Goal: Task Accomplishment & Management: Use online tool/utility

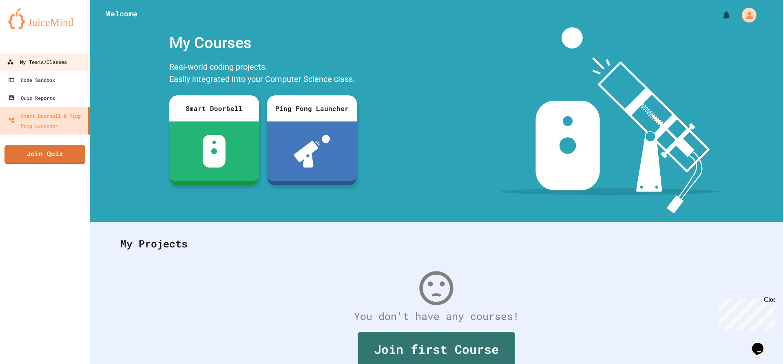
drag, startPoint x: 76, startPoint y: 70, endPoint x: 81, endPoint y: 70, distance: 4.9
click at [76, 70] on link "My Teams/Classes" at bounding box center [45, 62] width 93 height 18
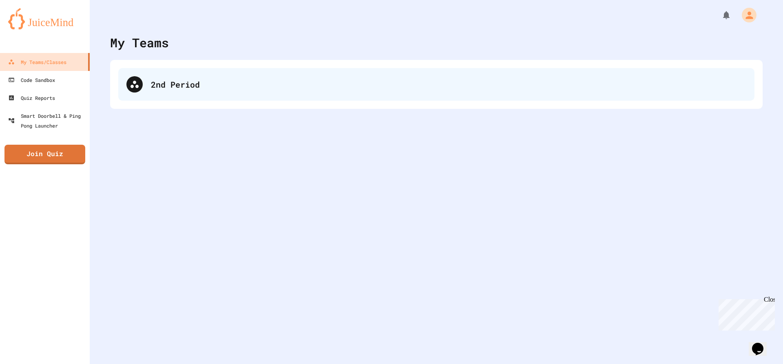
click at [173, 86] on div "2nd Period" at bounding box center [449, 84] width 596 height 12
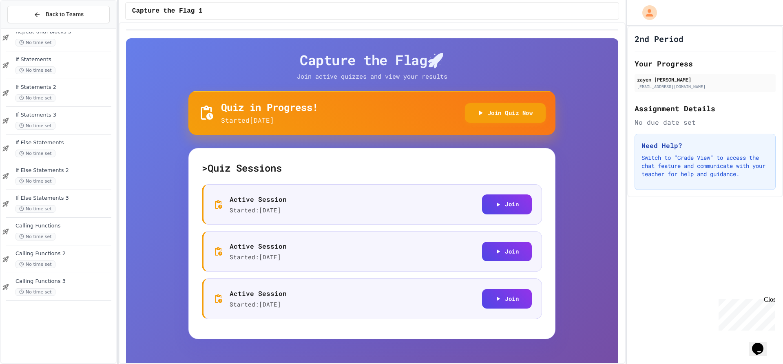
scroll to position [514, 0]
click at [70, 343] on div "No time set" at bounding box center [65, 347] width 99 height 8
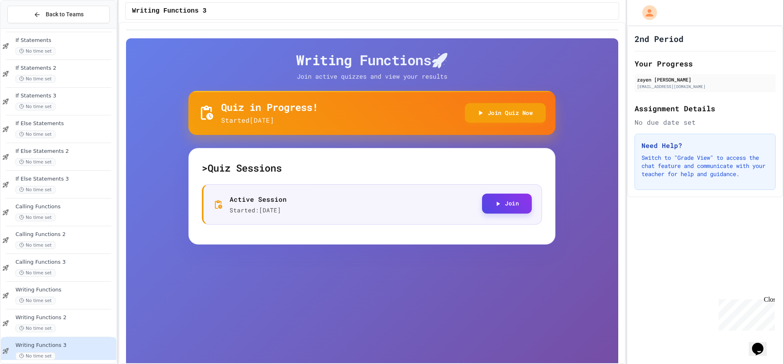
click at [503, 202] on button "Join" at bounding box center [507, 204] width 50 height 20
click at [77, 7] on div "Back to Teams" at bounding box center [58, 15] width 115 height 28
click at [78, 10] on button "Back to Teams" at bounding box center [58, 15] width 102 height 18
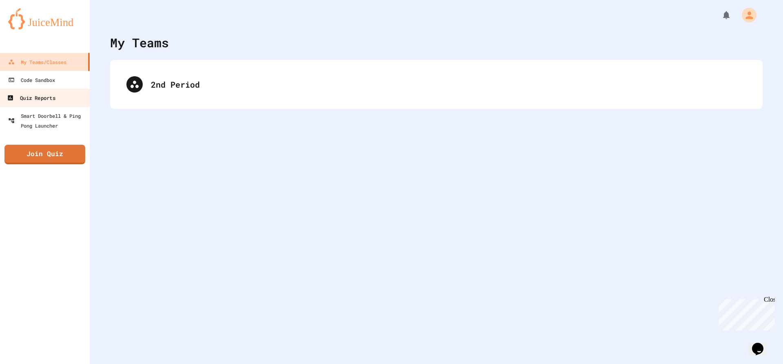
click at [50, 98] on div "Quiz Reports" at bounding box center [31, 98] width 48 height 10
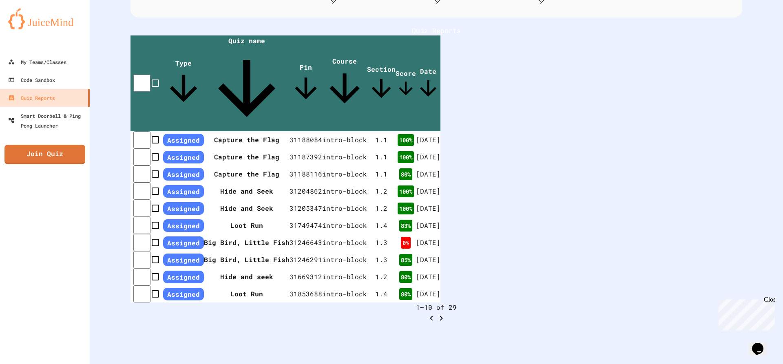
scroll to position [229, 0]
click at [768, 298] on div "Close" at bounding box center [769, 301] width 10 height 10
click at [446, 313] on button "Go to next page" at bounding box center [441, 318] width 10 height 11
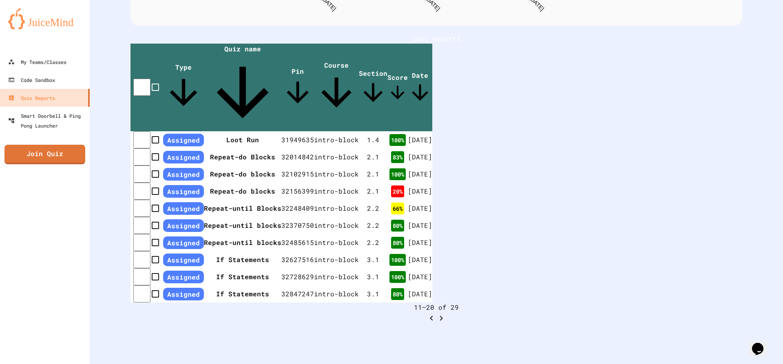
click at [446, 313] on button "Go to next page" at bounding box center [441, 318] width 10 height 11
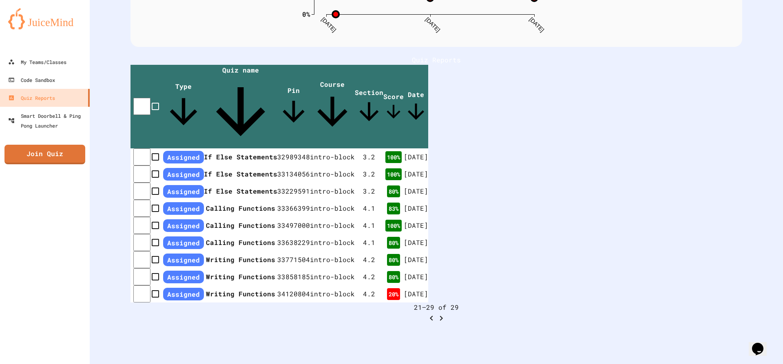
scroll to position [210, 0]
click at [357, 286] on td "intro-block" at bounding box center [334, 295] width 46 height 18
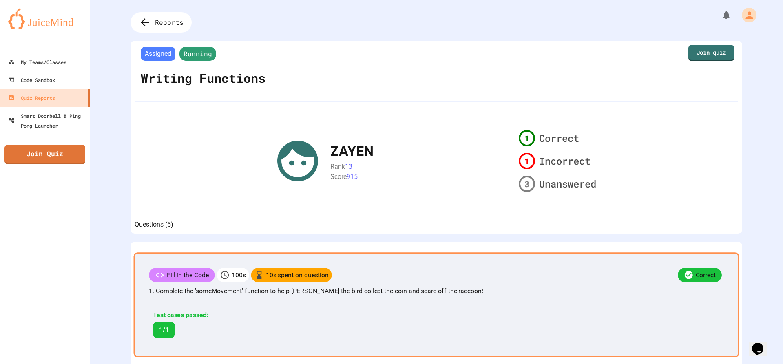
click at [328, 272] on div "Fill in the Code 100 s 10 s spent on question Correct 1. Complete the 'someMove…" at bounding box center [437, 304] width 606 height 105
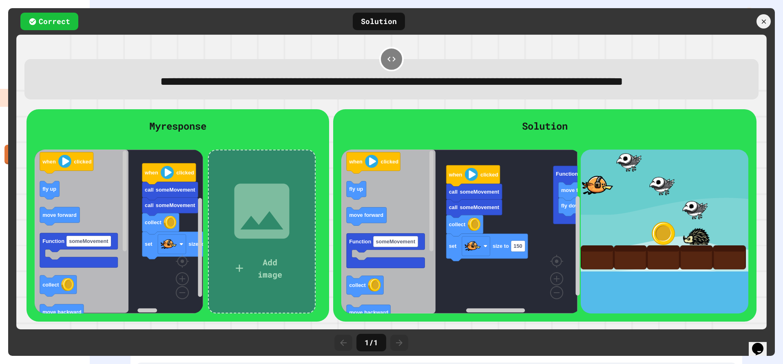
click at [442, 314] on rect "Blockly Workspace" at bounding box center [459, 232] width 236 height 164
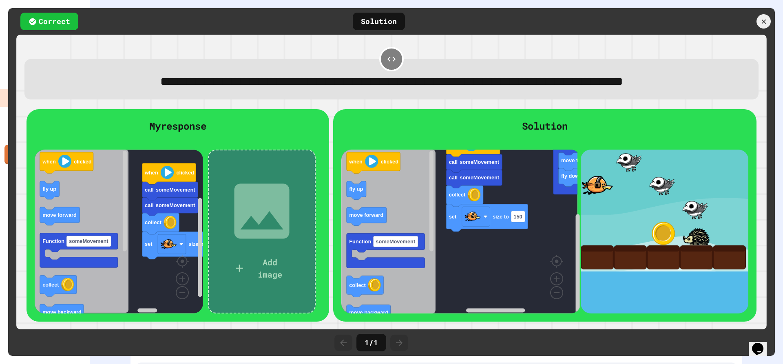
click at [483, 263] on rect "Blockly Workspace" at bounding box center [459, 232] width 236 height 164
click at [497, 277] on rect "Blockly Workspace" at bounding box center [459, 232] width 236 height 164
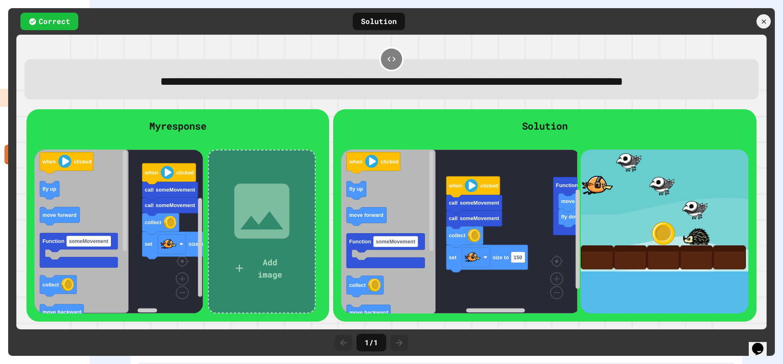
click at [497, 225] on g "set size to 150 collect call someMovement call someMovement when clicked fly do…" at bounding box center [486, 232] width 290 height 164
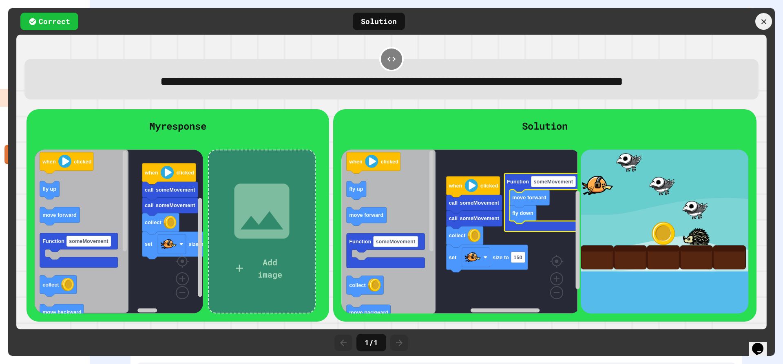
click at [761, 16] on div at bounding box center [763, 21] width 17 height 17
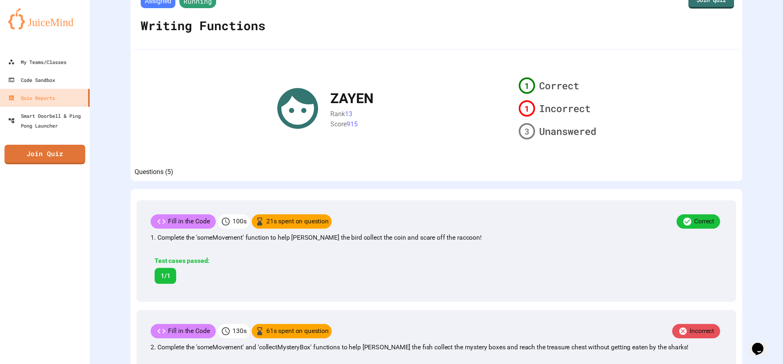
scroll to position [163, 0]
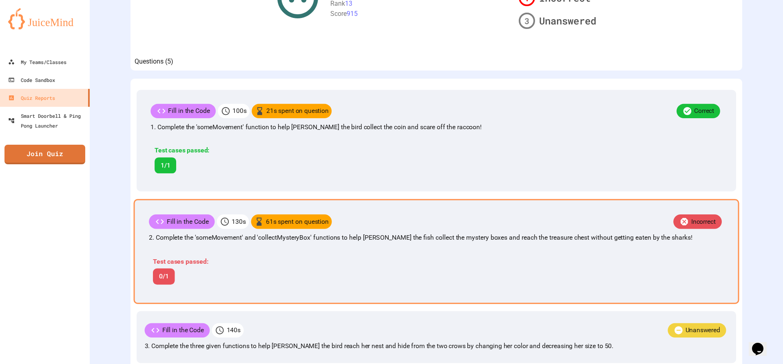
click at [473, 231] on div "Incorrect" at bounding box center [528, 223] width 392 height 17
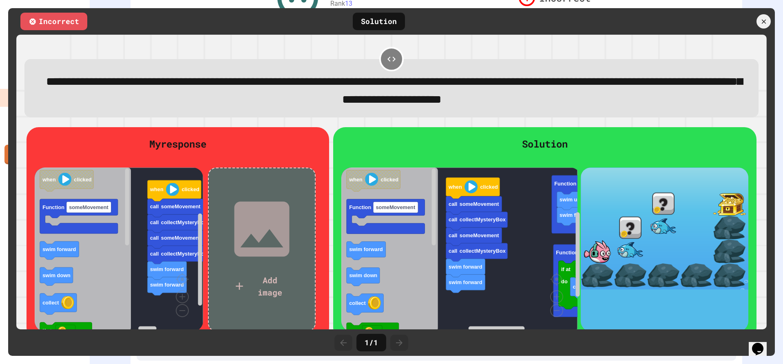
click at [534, 236] on rect "Blockly Workspace" at bounding box center [459, 250] width 236 height 164
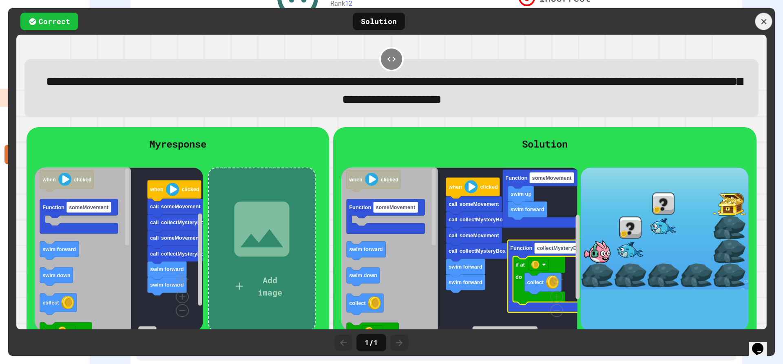
click at [766, 20] on icon at bounding box center [764, 21] width 9 height 9
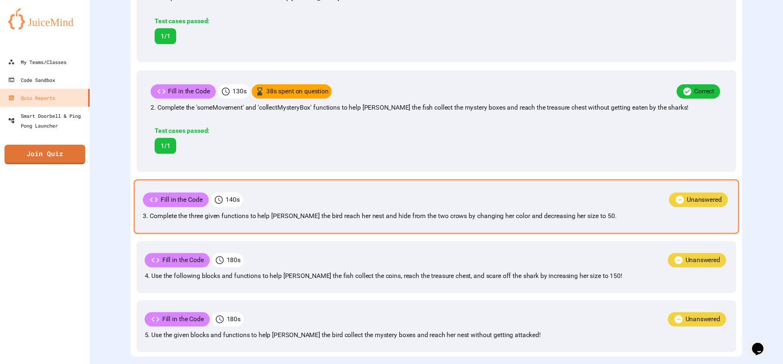
scroll to position [326, 0]
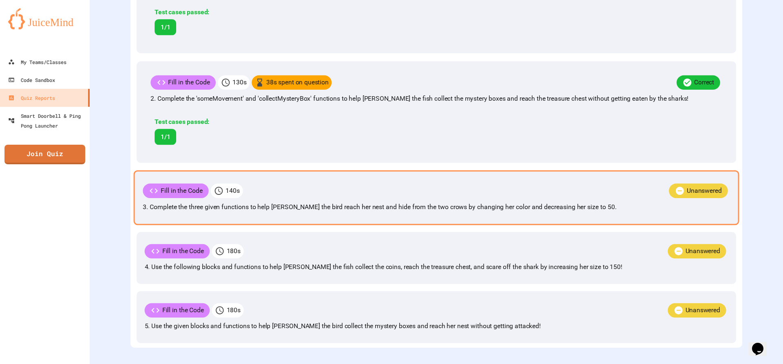
click at [533, 210] on p "3. Complete the three given functions to help [PERSON_NAME] the bird reach her …" at bounding box center [436, 207] width 587 height 10
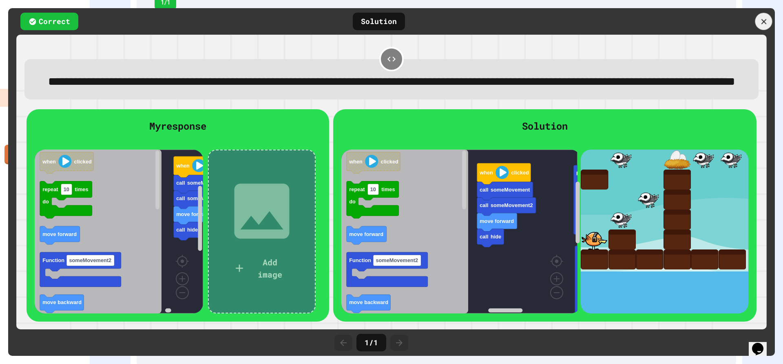
click at [760, 22] on icon at bounding box center [764, 21] width 9 height 9
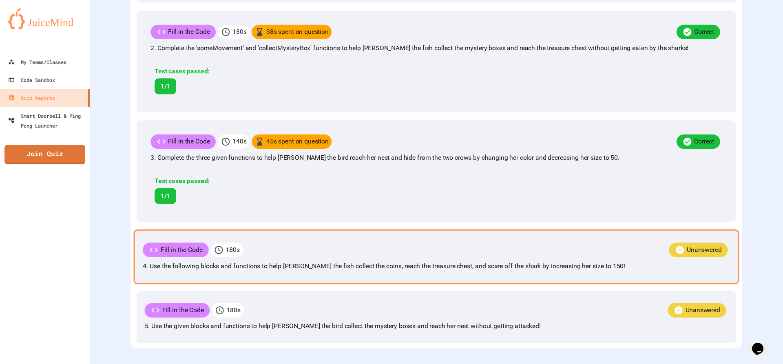
click at [493, 230] on div "Fill in the Code 180 s Unanswered 4. Use the following blocks and functions to …" at bounding box center [437, 257] width 606 height 55
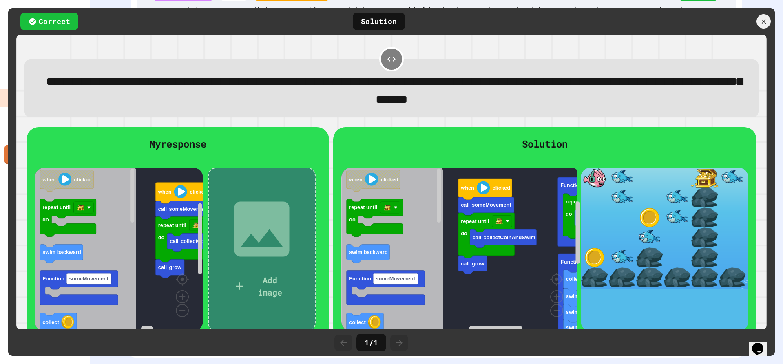
scroll to position [392, 0]
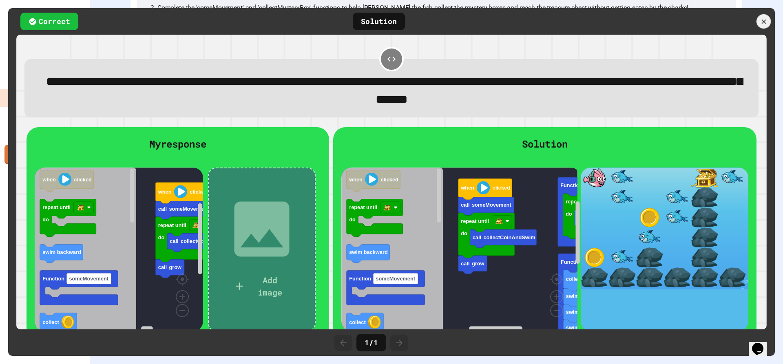
click at [762, 24] on icon at bounding box center [763, 21] width 7 height 7
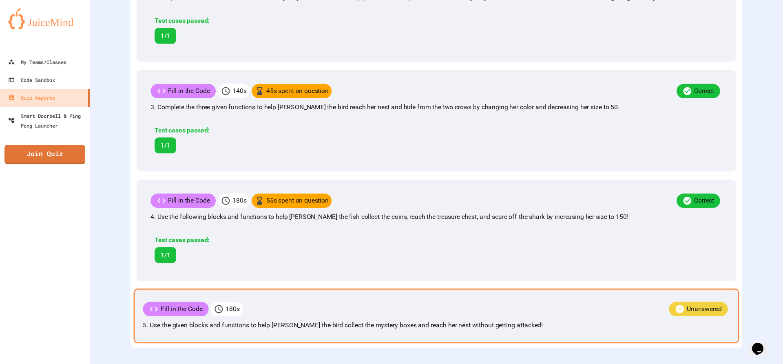
click at [524, 294] on div "Fill in the Code 180 s Unanswered 5. Use the given blocks and functions to help…" at bounding box center [437, 316] width 606 height 55
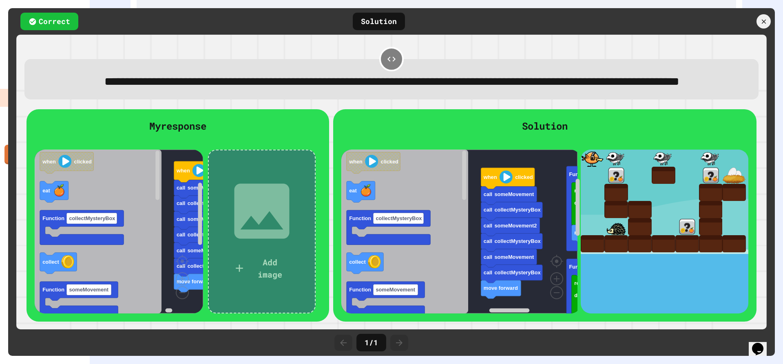
scroll to position [454, 0]
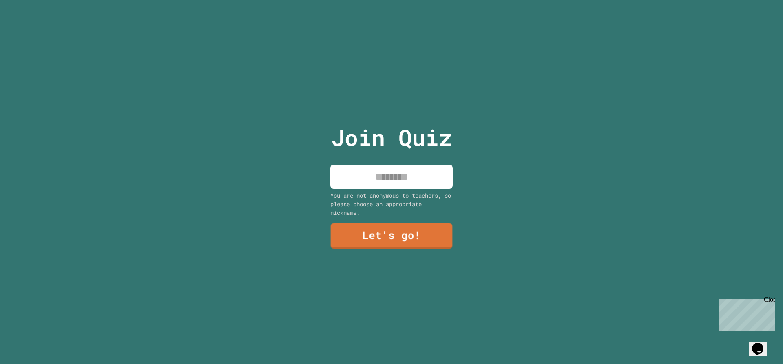
click at [396, 180] on input at bounding box center [391, 177] width 122 height 24
type input "*****"
click at [381, 227] on link "Let's go!" at bounding box center [392, 235] width 112 height 27
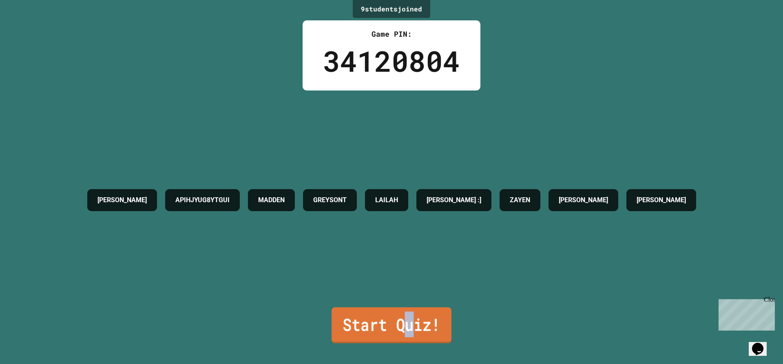
click at [407, 312] on link "Start Quiz!" at bounding box center [392, 326] width 120 height 36
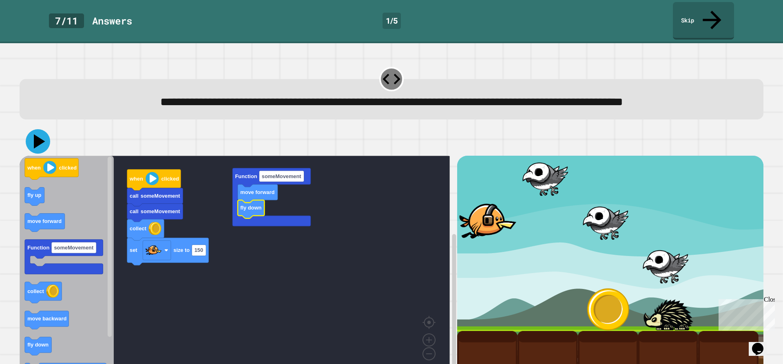
click at [41, 147] on icon at bounding box center [38, 141] width 24 height 24
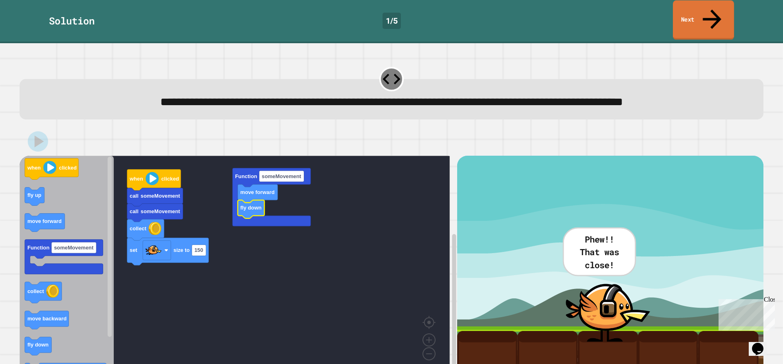
click at [687, 14] on link "Next" at bounding box center [703, 20] width 61 height 40
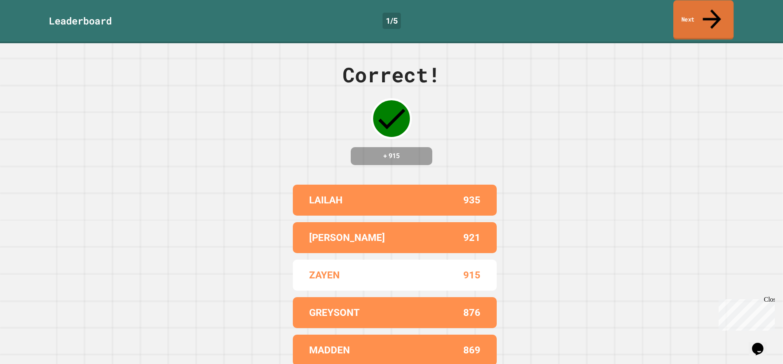
click at [686, 14] on link "Next" at bounding box center [703, 20] width 60 height 40
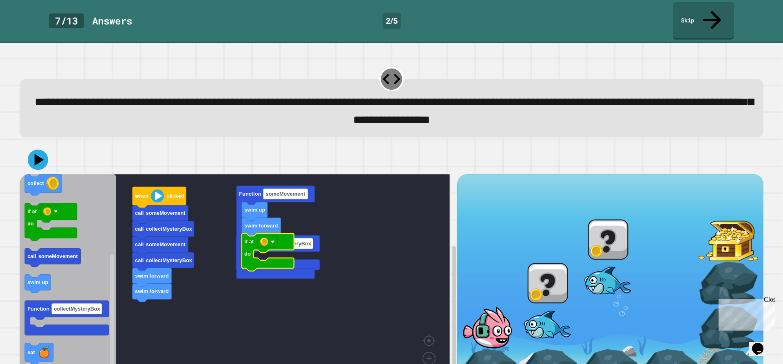
click at [245, 267] on rect "Blockly Workspace" at bounding box center [235, 283] width 430 height 219
click at [231, 259] on rect "Blockly Workspace" at bounding box center [235, 283] width 430 height 219
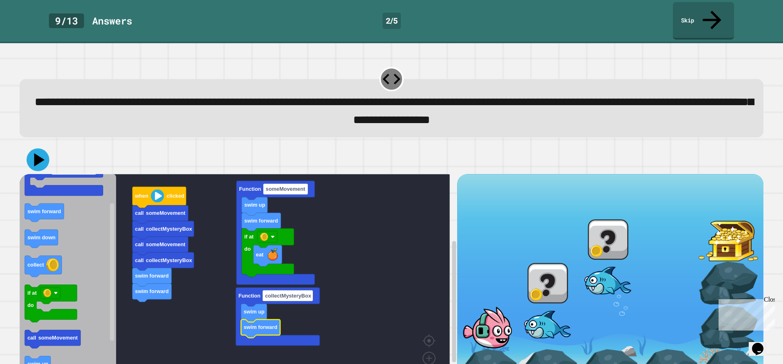
click at [43, 148] on icon at bounding box center [38, 159] width 23 height 23
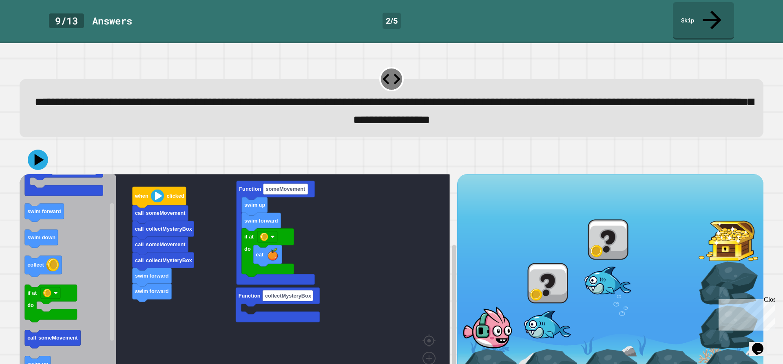
click at [55, 204] on icon "when clicked Function someMovement swim forward swim down collect if at do call…" at bounding box center [68, 283] width 97 height 219
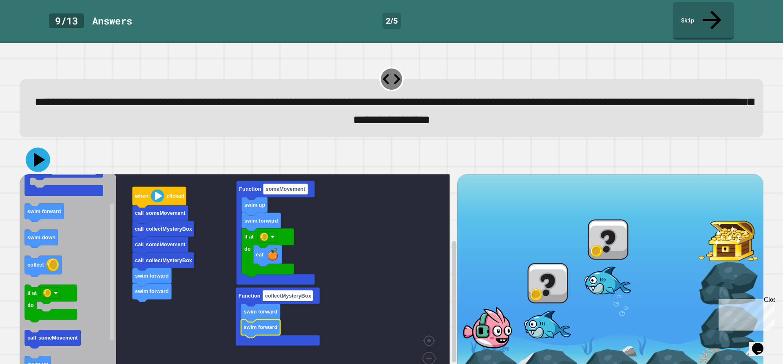
click at [43, 151] on icon at bounding box center [38, 160] width 24 height 24
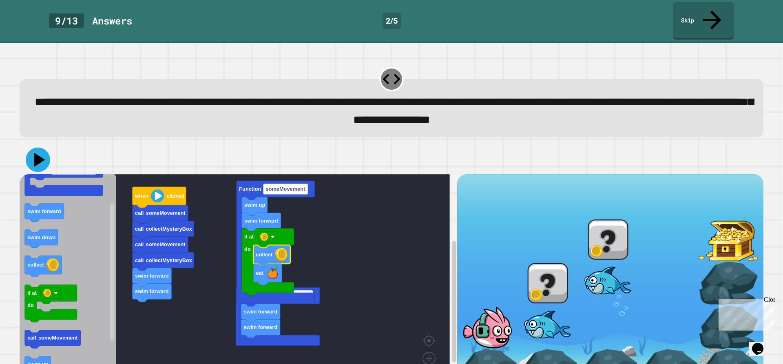
click at [39, 153] on icon at bounding box center [39, 160] width 11 height 14
click at [35, 148] on icon at bounding box center [38, 160] width 24 height 24
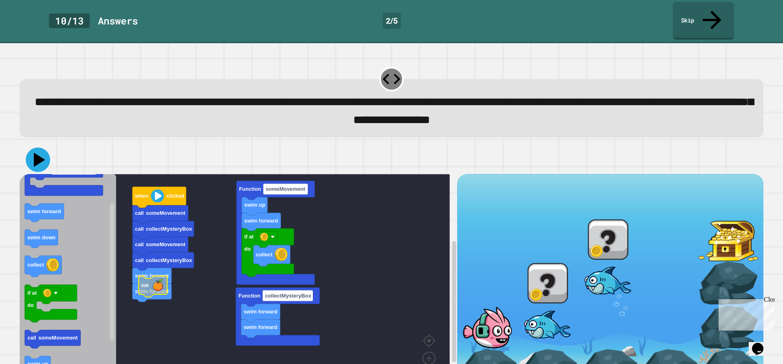
click at [37, 153] on icon at bounding box center [39, 160] width 11 height 14
drag, startPoint x: 713, startPoint y: 16, endPoint x: 709, endPoint y: 16, distance: 4.2
click at [710, 16] on link "Skip" at bounding box center [703, 20] width 55 height 40
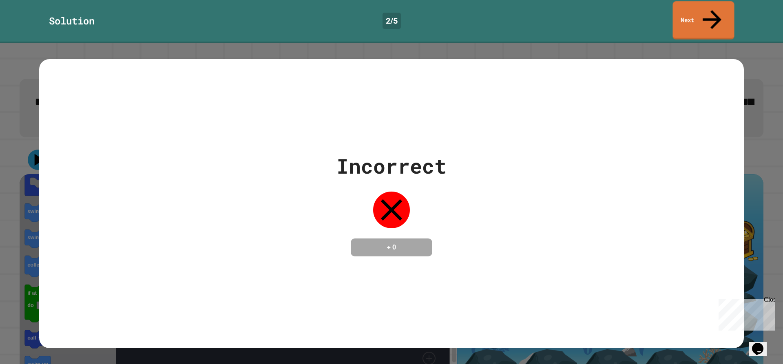
click at [709, 16] on link "Next" at bounding box center [704, 20] width 62 height 38
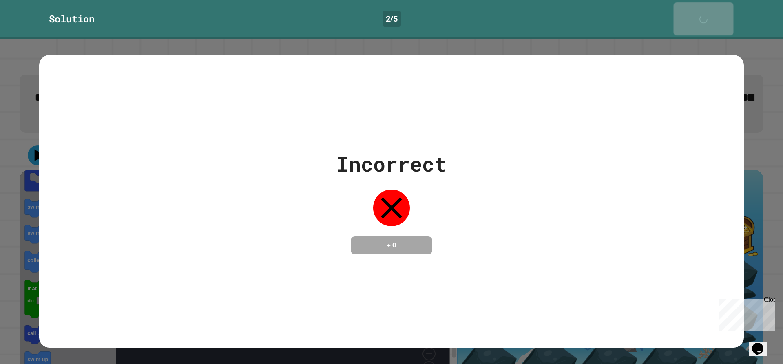
click at [705, 15] on link "Next" at bounding box center [704, 18] width 60 height 33
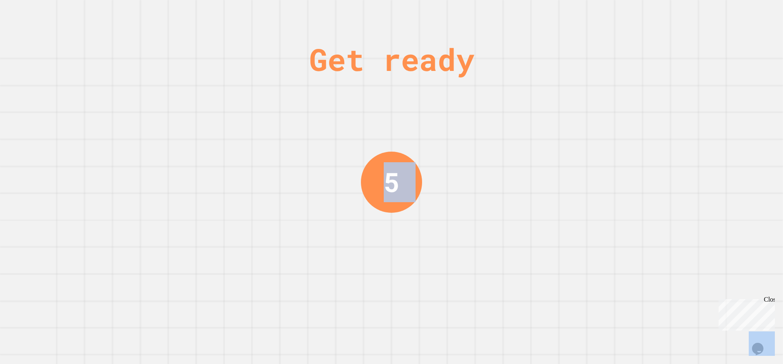
click at [705, 15] on div "Get ready 5" at bounding box center [391, 182] width 783 height 364
click at [138, 32] on div "Get ready 1" at bounding box center [391, 182] width 783 height 364
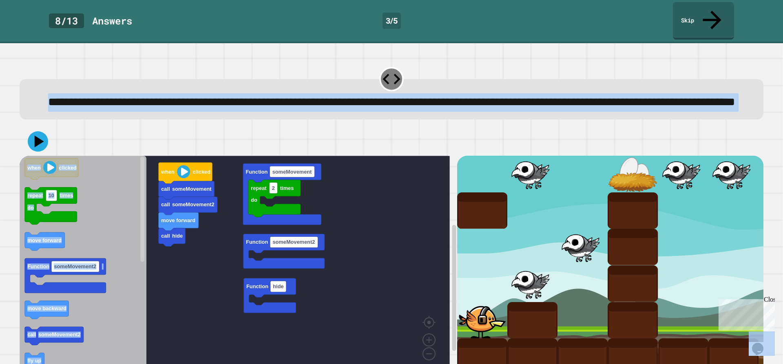
click at [628, 148] on div at bounding box center [392, 141] width 744 height 29
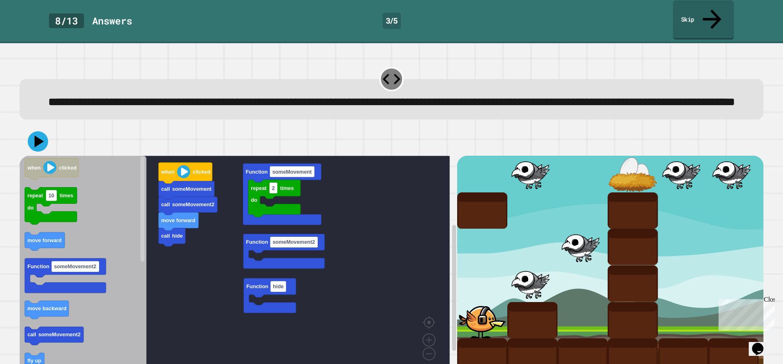
drag, startPoint x: 720, startPoint y: 18, endPoint x: 715, endPoint y: 18, distance: 4.9
click at [717, 18] on link "Skip" at bounding box center [703, 20] width 61 height 40
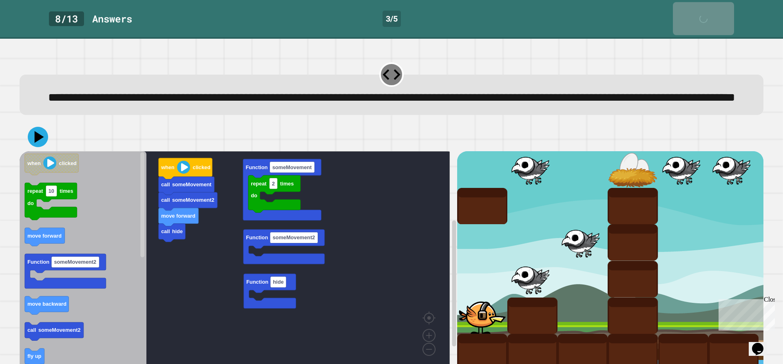
click at [704, 12] on div "Skip" at bounding box center [703, 18] width 20 height 25
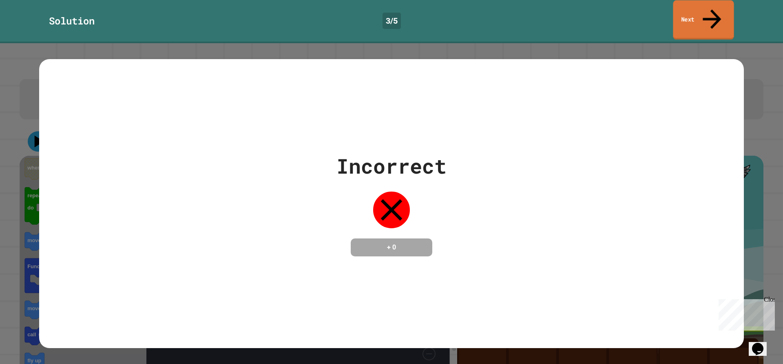
click at [694, 17] on link "Next" at bounding box center [703, 20] width 61 height 40
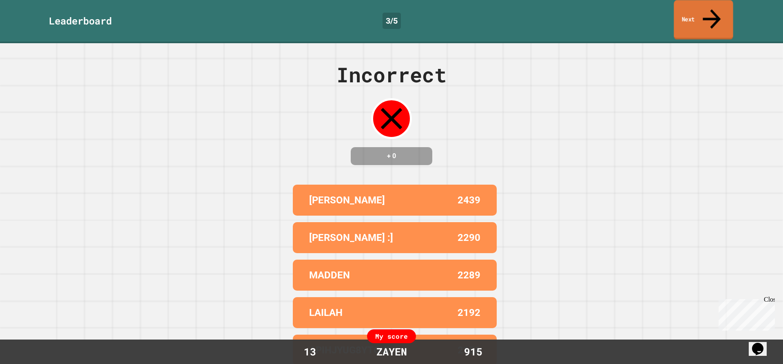
click at [692, 18] on link "Next" at bounding box center [703, 20] width 59 height 40
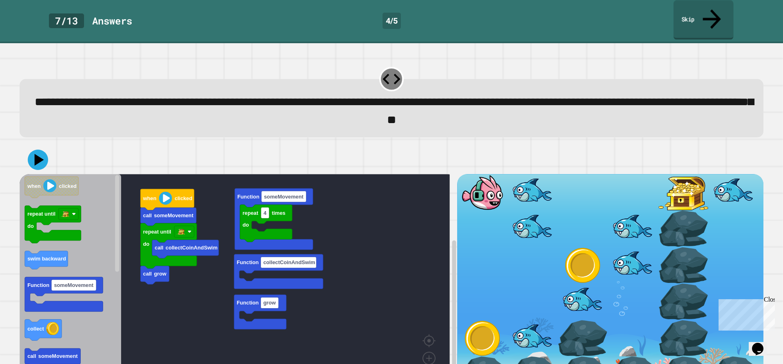
click at [692, 18] on link "Skip" at bounding box center [704, 20] width 60 height 40
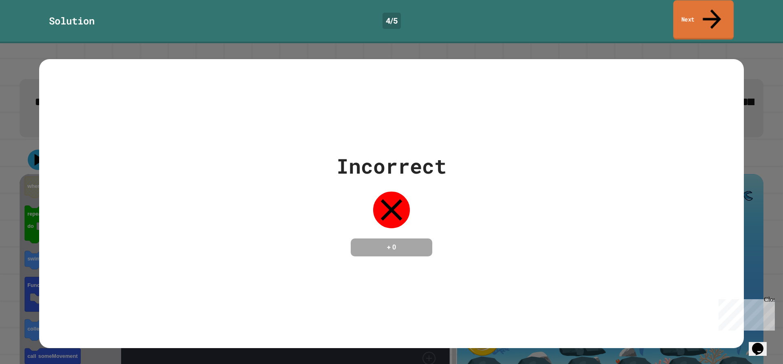
click at [692, 18] on link "Next" at bounding box center [703, 20] width 60 height 40
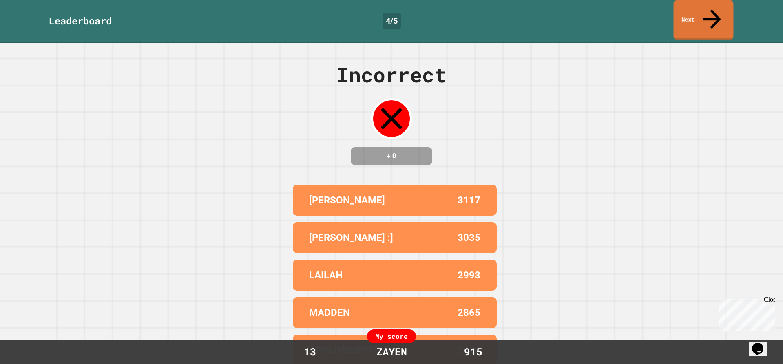
click at [692, 18] on link "Next" at bounding box center [704, 20] width 60 height 40
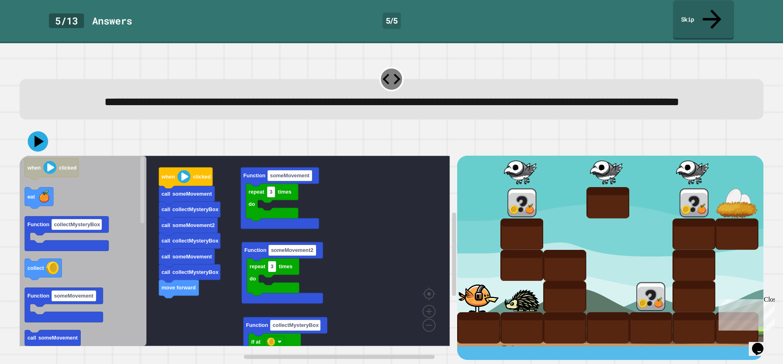
click at [687, 20] on link "Skip" at bounding box center [703, 20] width 61 height 40
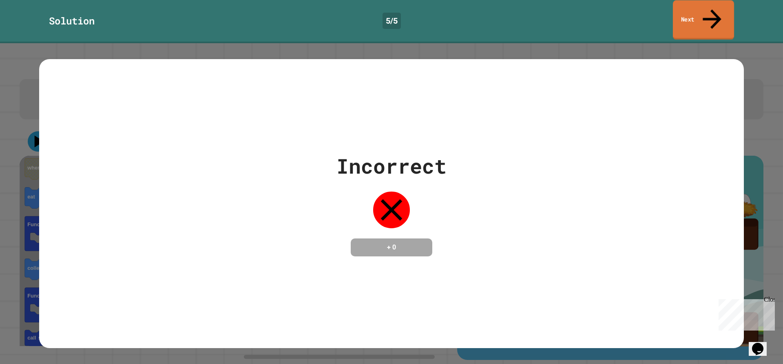
click at [687, 20] on link "Next" at bounding box center [703, 20] width 61 height 40
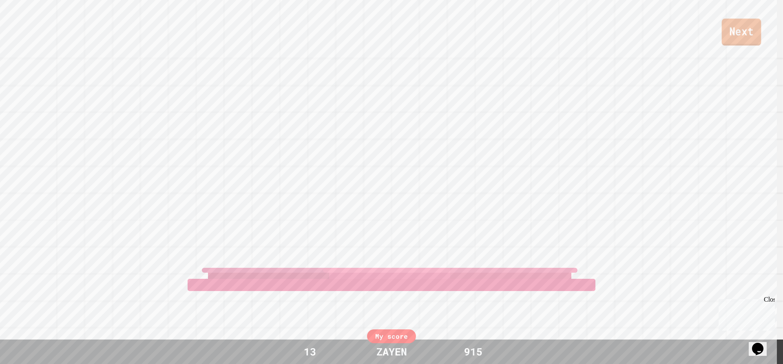
click at [749, 33] on link "Next" at bounding box center [742, 32] width 40 height 27
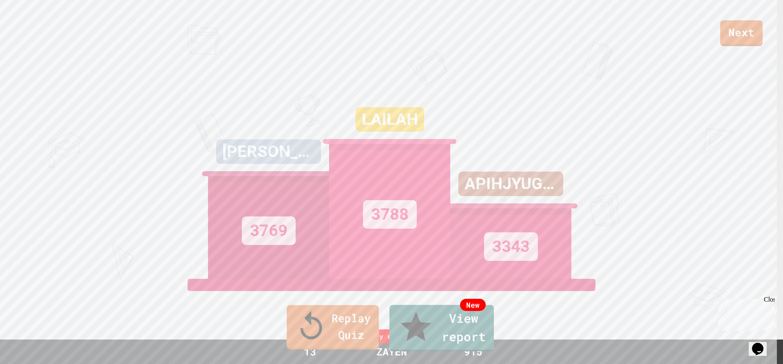
click at [365, 343] on link "Replay Quiz" at bounding box center [333, 328] width 92 height 44
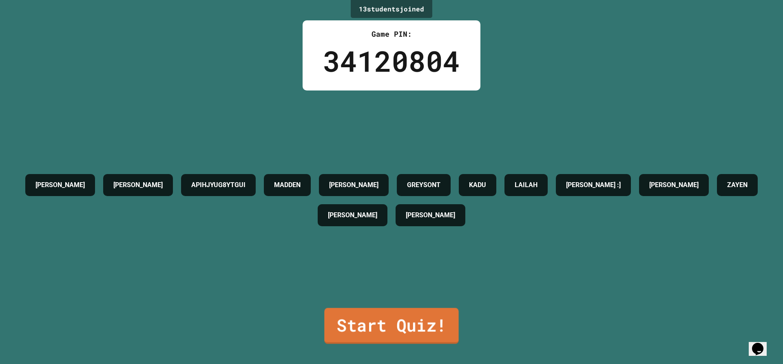
click at [363, 319] on link "Start Quiz!" at bounding box center [391, 326] width 134 height 36
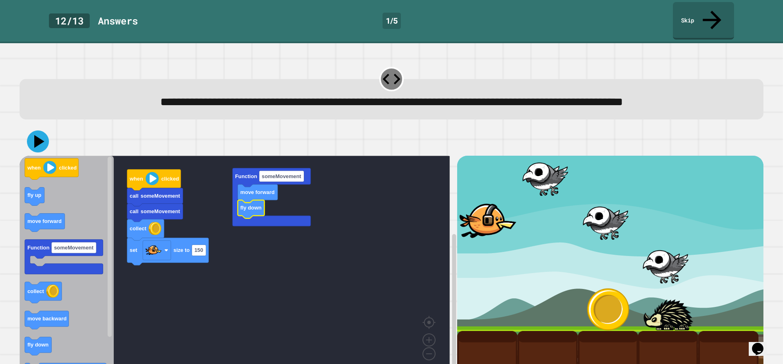
drag, startPoint x: 25, startPoint y: 140, endPoint x: 34, endPoint y: 141, distance: 9.1
click at [34, 140] on div at bounding box center [392, 141] width 744 height 29
click at [36, 142] on icon at bounding box center [39, 142] width 11 height 14
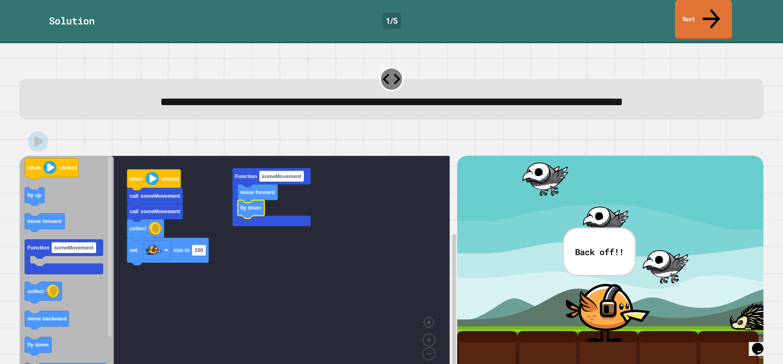
click at [688, 11] on link "Next" at bounding box center [703, 20] width 57 height 40
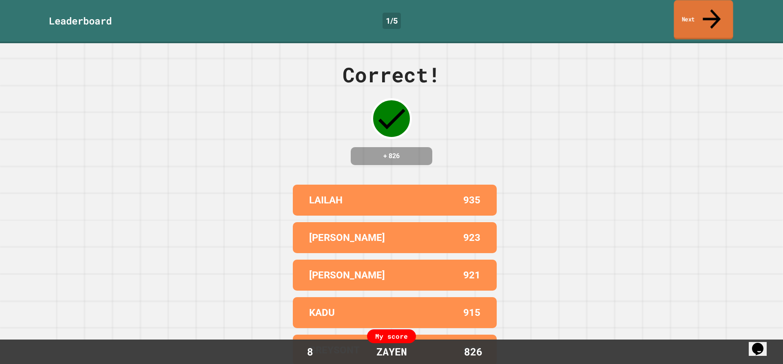
click at [677, 12] on link "Next" at bounding box center [703, 20] width 59 height 40
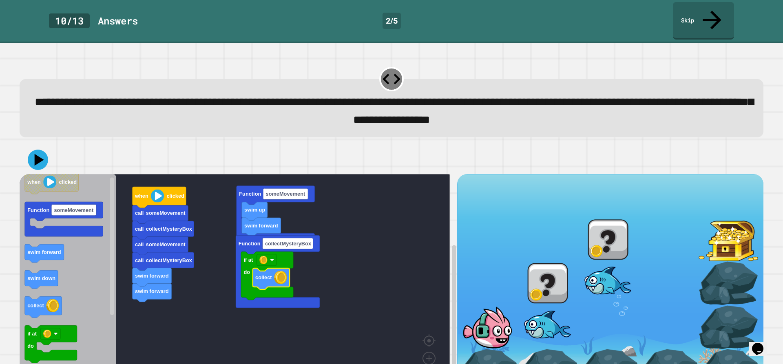
click at [25, 146] on div at bounding box center [392, 160] width 744 height 29
click at [36, 153] on icon at bounding box center [39, 160] width 11 height 14
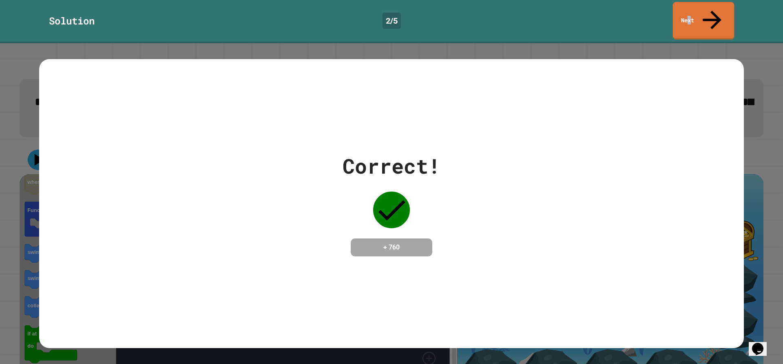
drag, startPoint x: 698, startPoint y: 3, endPoint x: 694, endPoint y: 6, distance: 4.8
click at [696, 5] on div "Solution 2 / 5 Next" at bounding box center [391, 21] width 783 height 43
click at [693, 6] on link "Next" at bounding box center [703, 20] width 61 height 40
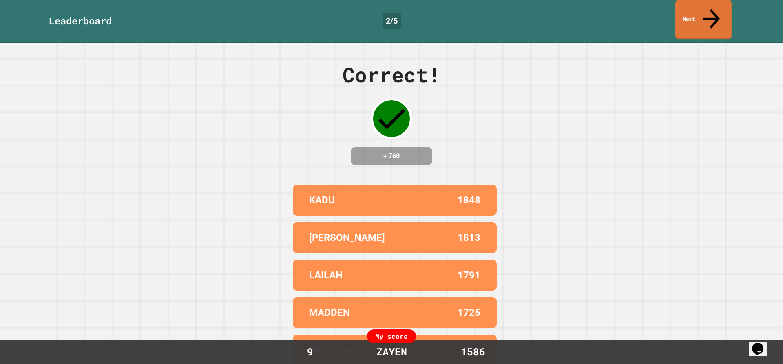
click at [703, 13] on link "Next" at bounding box center [703, 20] width 56 height 40
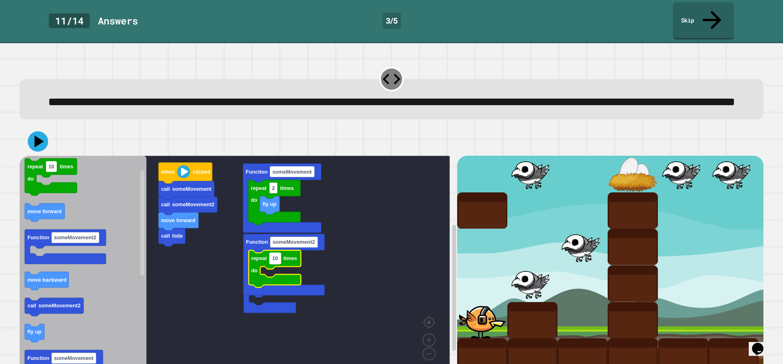
click at [272, 258] on rect "Blockly Workspace" at bounding box center [275, 258] width 11 height 11
type input "*"
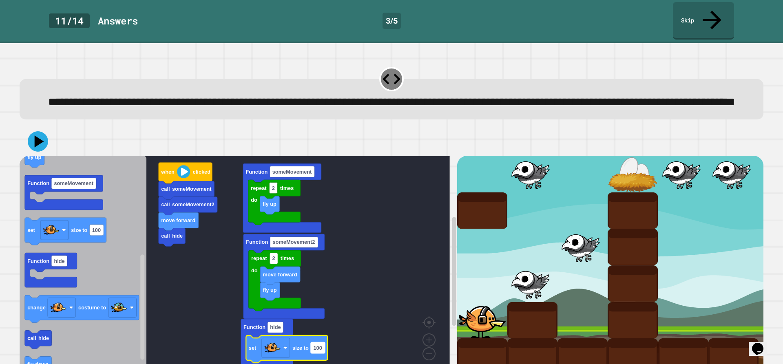
click at [316, 347] on text "100" at bounding box center [317, 348] width 9 height 6
type input "**"
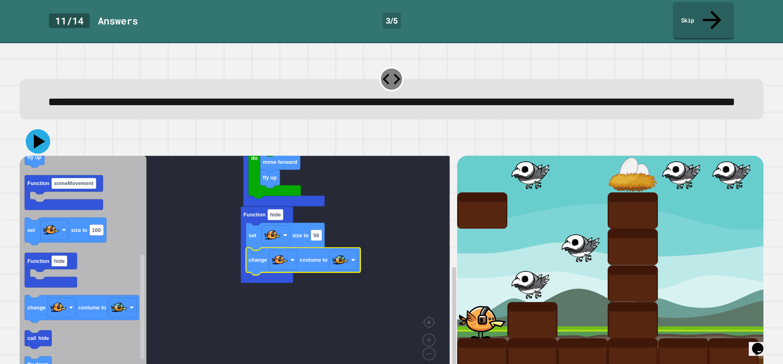
click at [31, 151] on icon at bounding box center [38, 141] width 24 height 24
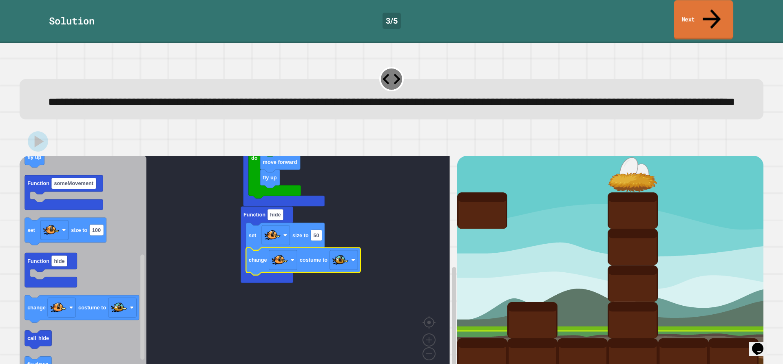
click at [715, 9] on icon at bounding box center [711, 18] width 27 height 29
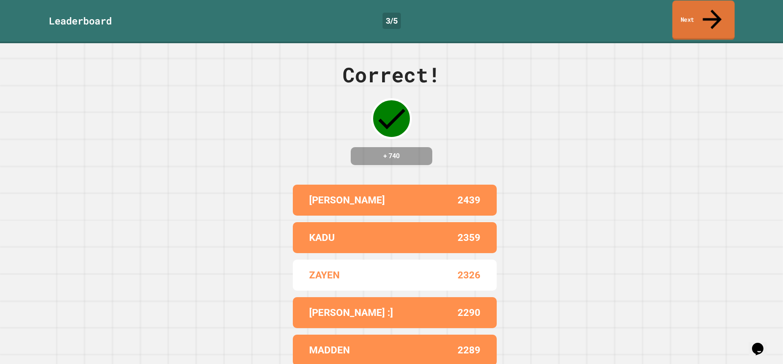
click at [715, 9] on icon at bounding box center [712, 19] width 28 height 29
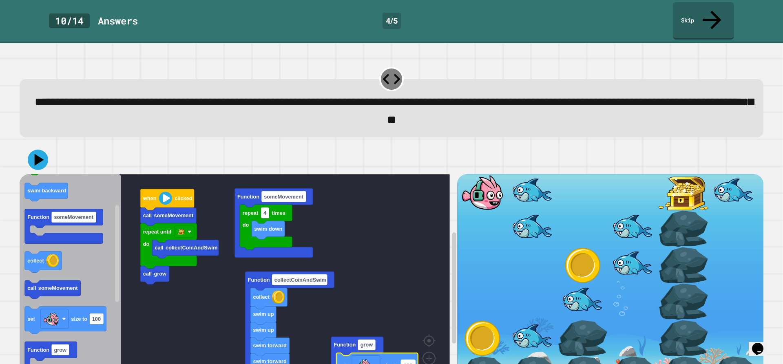
click at [406, 362] on text "100" at bounding box center [408, 365] width 9 height 6
type input "***"
click at [38, 153] on icon at bounding box center [39, 160] width 11 height 14
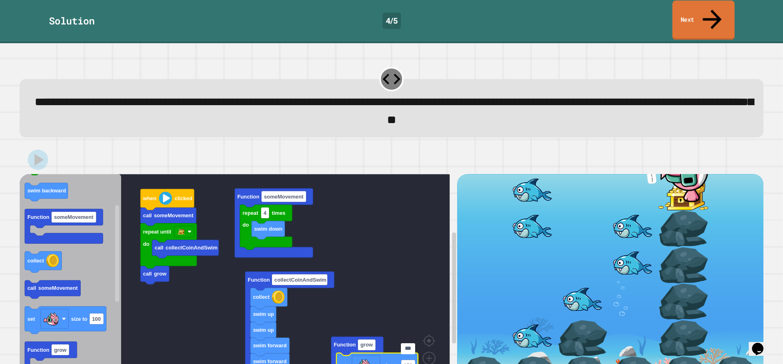
click at [688, 7] on link "Next" at bounding box center [704, 20] width 62 height 40
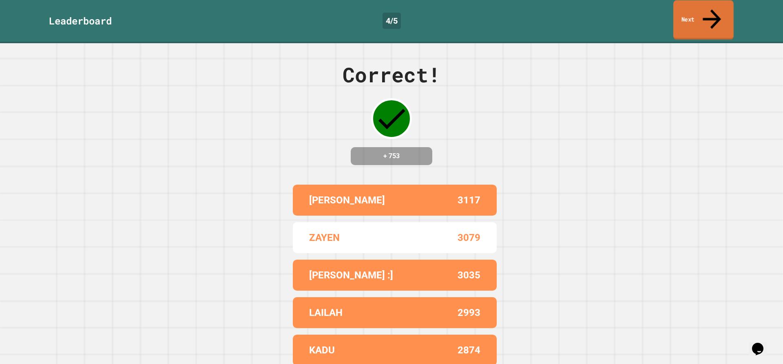
click at [688, 7] on link "Next" at bounding box center [703, 20] width 60 height 40
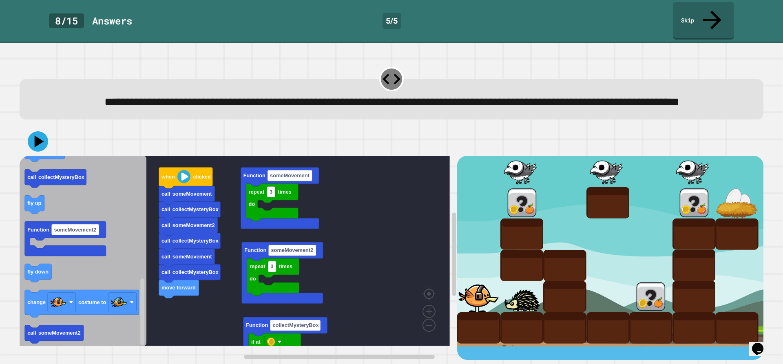
click at [26, 195] on icon "Blockly Workspace" at bounding box center [83, 251] width 127 height 190
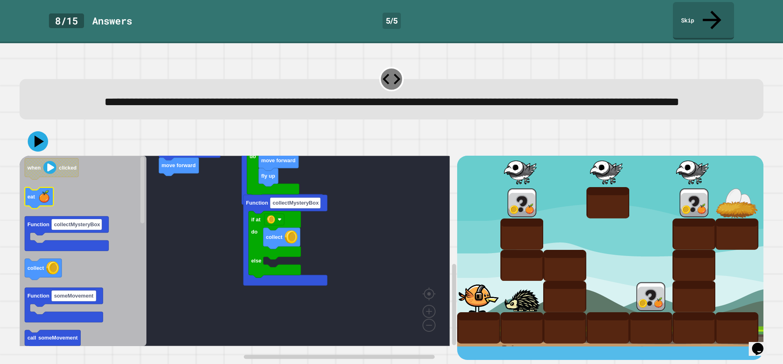
click at [69, 209] on icon "Blockly Workspace" at bounding box center [83, 251] width 127 height 190
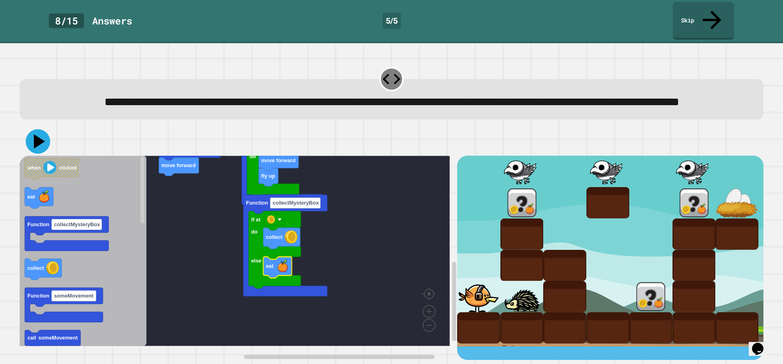
click at [42, 144] on icon at bounding box center [39, 142] width 11 height 14
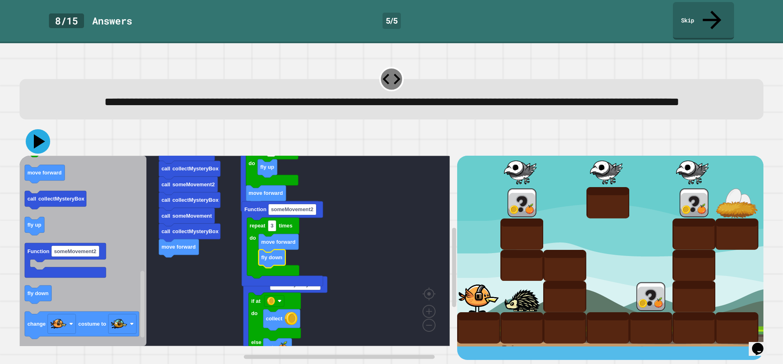
click at [42, 136] on icon at bounding box center [38, 141] width 24 height 24
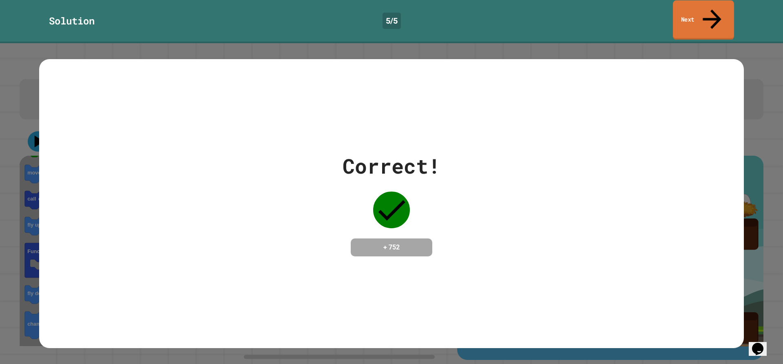
click at [695, 15] on link "Next" at bounding box center [703, 20] width 61 height 40
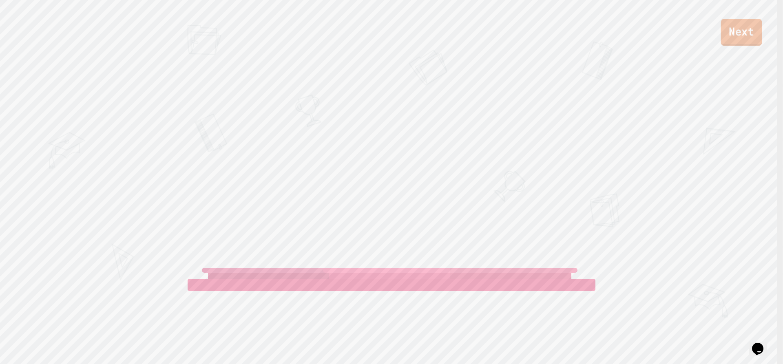
click at [732, 34] on link "Next" at bounding box center [741, 32] width 41 height 27
